Goal: Transaction & Acquisition: Purchase product/service

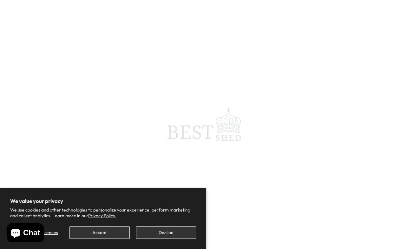
scroll to position [3, 0]
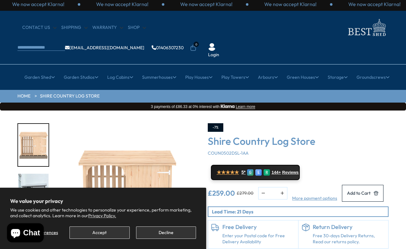
click at [110, 235] on button "Accept" at bounding box center [100, 232] width 60 height 12
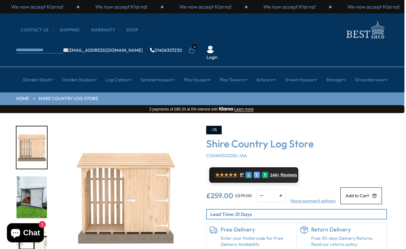
scroll to position [0, 0]
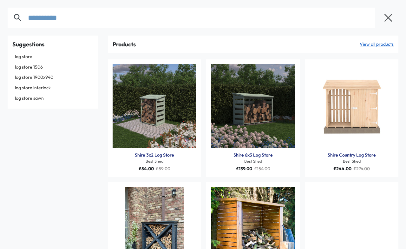
type input "**********"
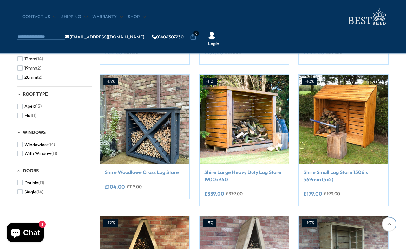
scroll to position [268, 0]
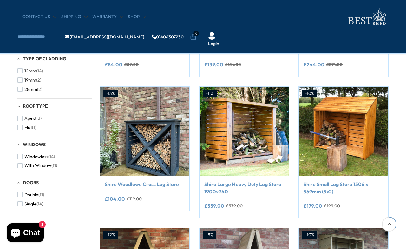
click at [247, 117] on img at bounding box center [245, 132] width 90 height 90
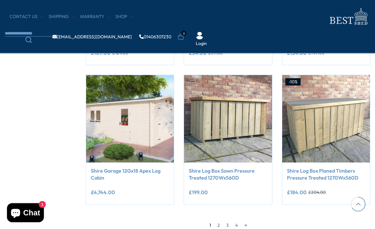
scroll to position [581, 0]
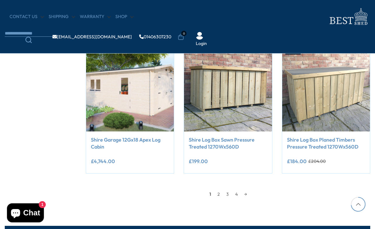
click at [335, 83] on img at bounding box center [326, 88] width 88 height 88
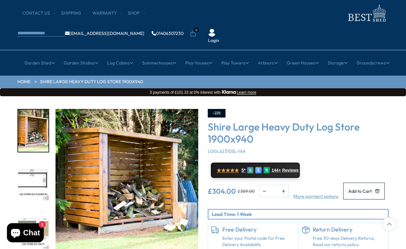
scroll to position [17, 0]
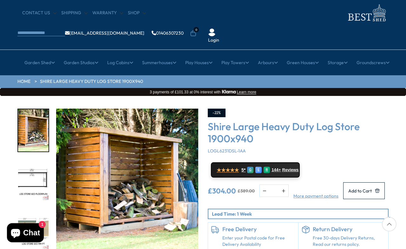
click at [146, 160] on img "1 / 7" at bounding box center [127, 180] width 143 height 143
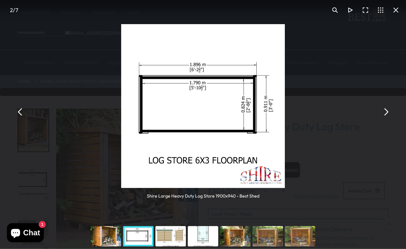
click at [392, 110] on button "You can close this modal content with the ESC key" at bounding box center [385, 111] width 15 height 15
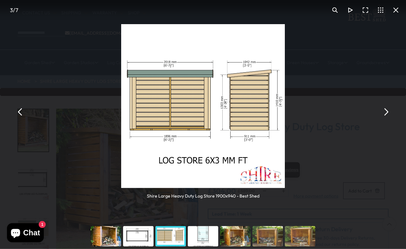
click at [386, 108] on button "You can close this modal content with the ESC key" at bounding box center [385, 111] width 15 height 15
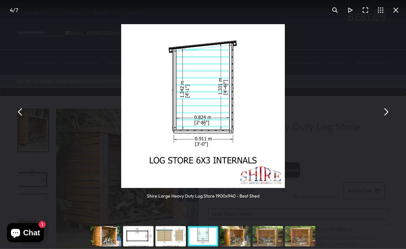
click at [387, 107] on button "You can close this modal content with the ESC key" at bounding box center [385, 111] width 15 height 15
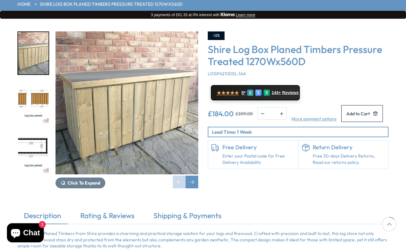
scroll to position [96, 0]
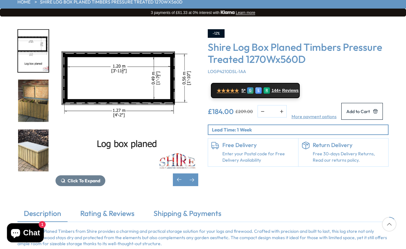
click at [31, 128] on div at bounding box center [33, 154] width 32 height 448
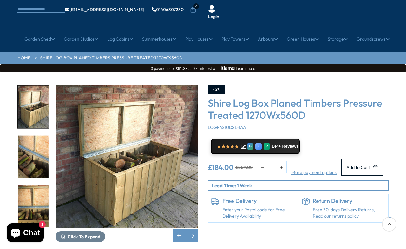
scroll to position [0, 0]
